Goal: Information Seeking & Learning: Check status

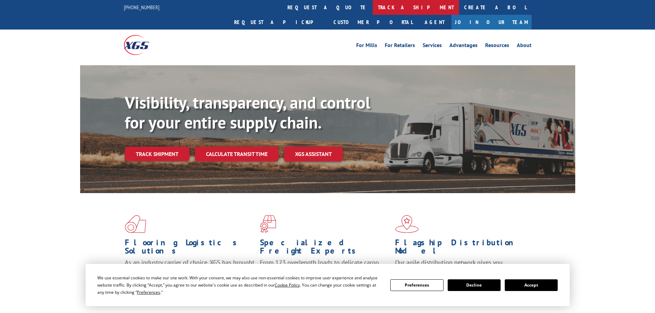
click at [373, 10] on link "track a shipment" at bounding box center [416, 7] width 86 height 15
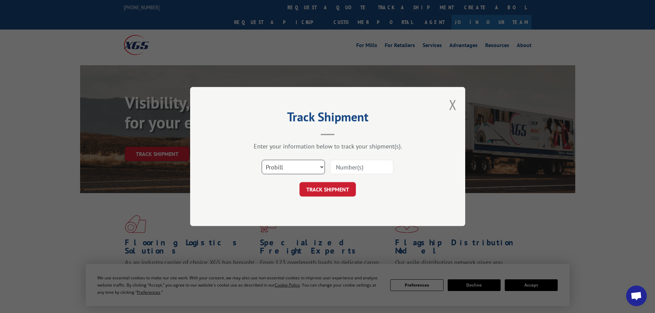
click at [294, 165] on select "Select category... Probill BOL PO" at bounding box center [293, 167] width 63 height 14
select select "po"
click at [262, 160] on select "Select category... Probill BOL PO" at bounding box center [293, 167] width 63 height 14
click at [340, 170] on input at bounding box center [361, 167] width 63 height 14
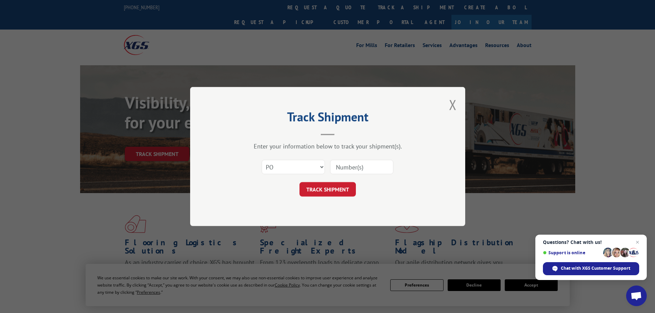
paste input "21520321"
type input "21520321"
click at [326, 192] on button "TRACK SHIPMENT" at bounding box center [327, 189] width 56 height 14
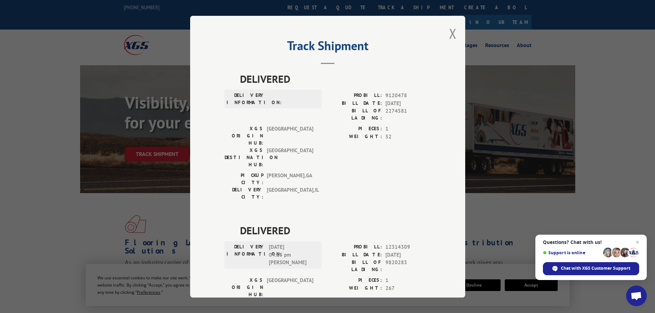
click at [454, 36] on div "Track Shipment DELIVERED DELIVERY INFORMATION: PROBILL: 9120478 BILL DATE: [DAT…" at bounding box center [327, 157] width 275 height 282
click at [449, 34] on button "Close modal" at bounding box center [453, 33] width 8 height 18
